Goal: Task Accomplishment & Management: Use online tool/utility

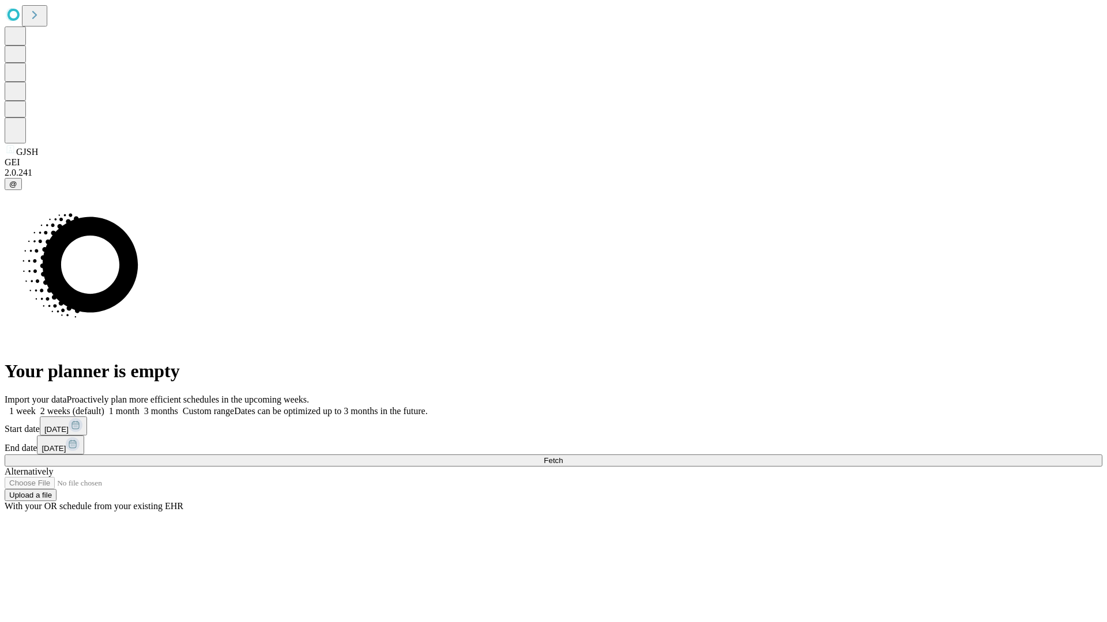
click at [563, 456] on span "Fetch" at bounding box center [553, 460] width 19 height 9
